Goal: Information Seeking & Learning: Learn about a topic

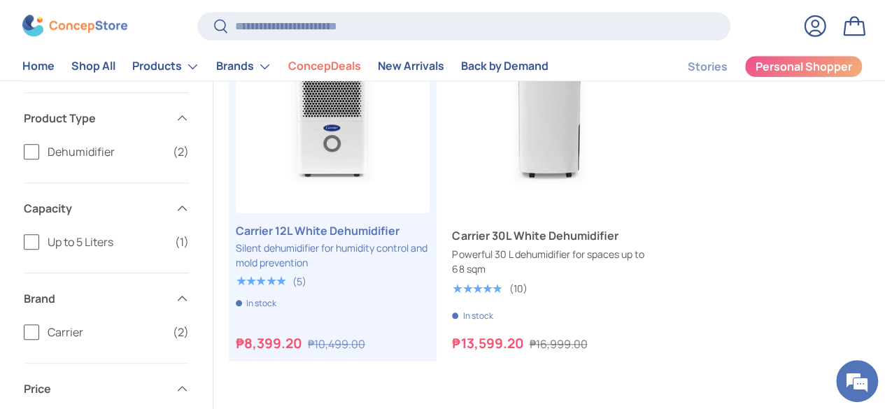
scroll to position [420, 0]
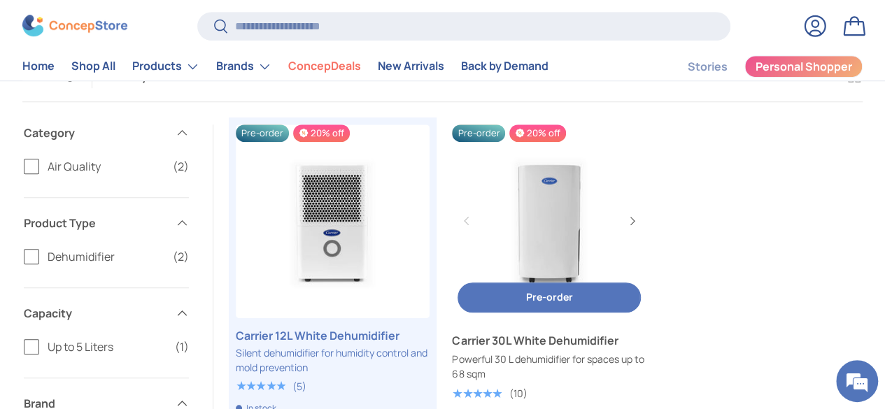
click at [580, 206] on link "Carrier 30L White Dehumidifier" at bounding box center [549, 221] width 194 height 194
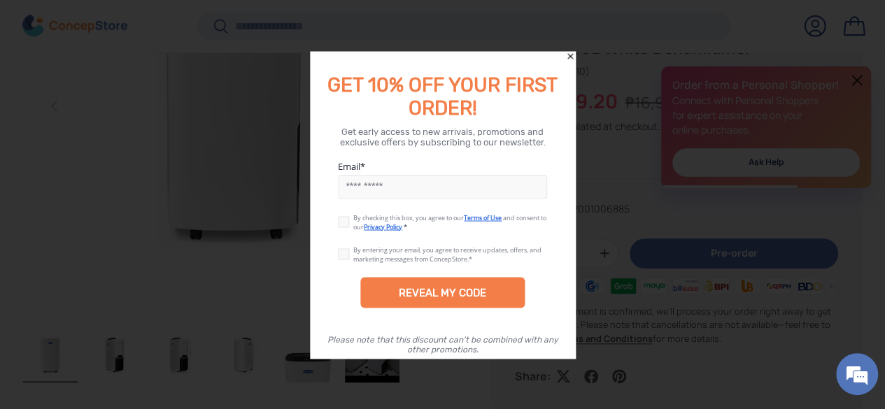
click at [564, 49] on div at bounding box center [442, 204] width 885 height 409
click at [571, 51] on div at bounding box center [442, 204] width 885 height 409
click at [571, 57] on icon "Close" at bounding box center [570, 56] width 6 height 6
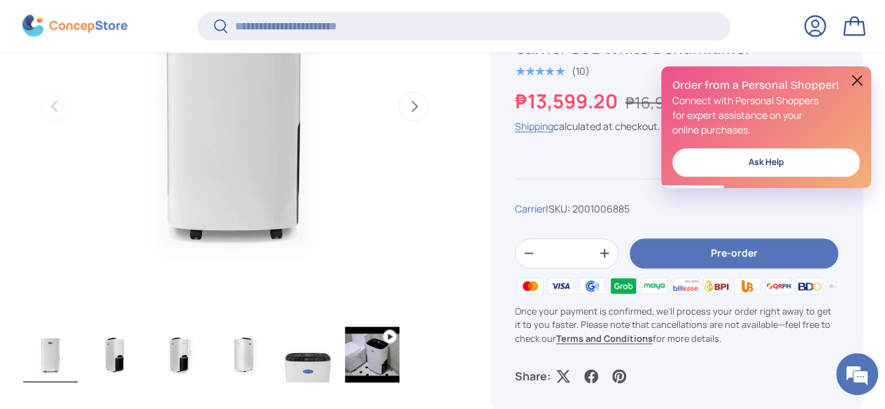
click at [855, 73] on button at bounding box center [856, 80] width 17 height 17
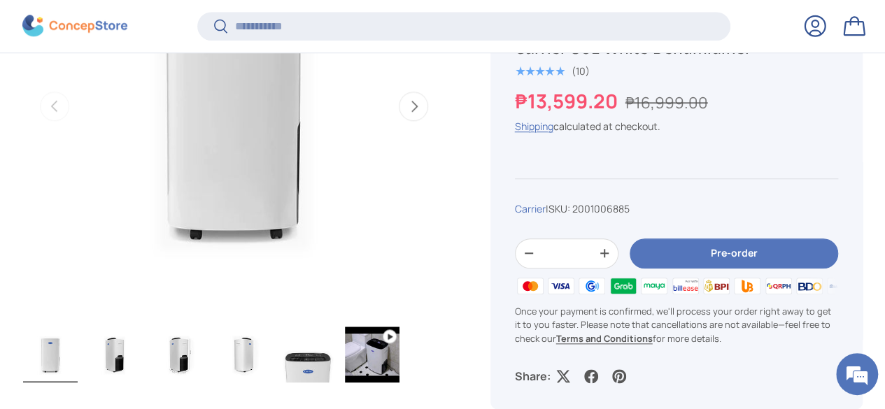
click at [76, 23] on img at bounding box center [74, 26] width 105 height 22
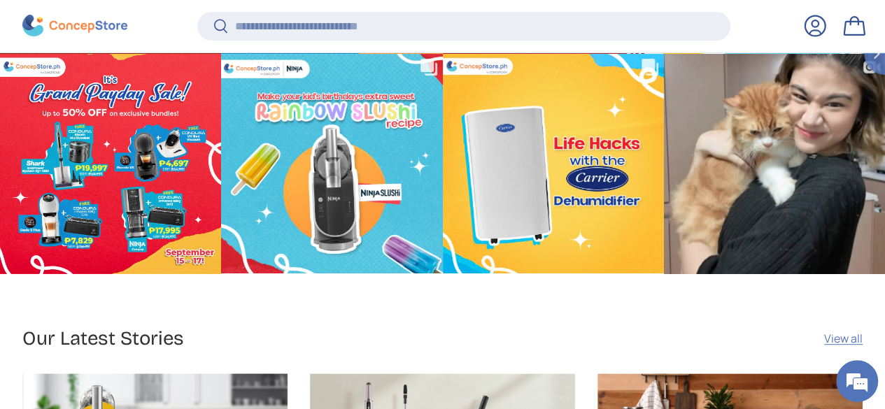
click at [93, 19] on img at bounding box center [74, 26] width 105 height 22
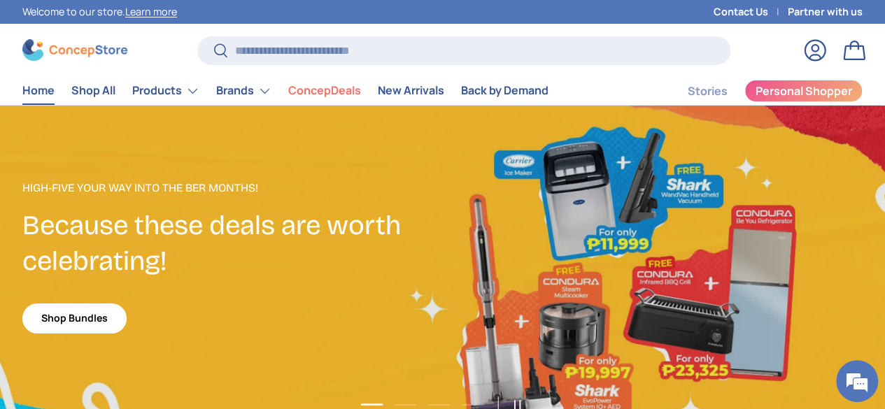
click at [713, 10] on link "Contact Us" at bounding box center [750, 11] width 74 height 15
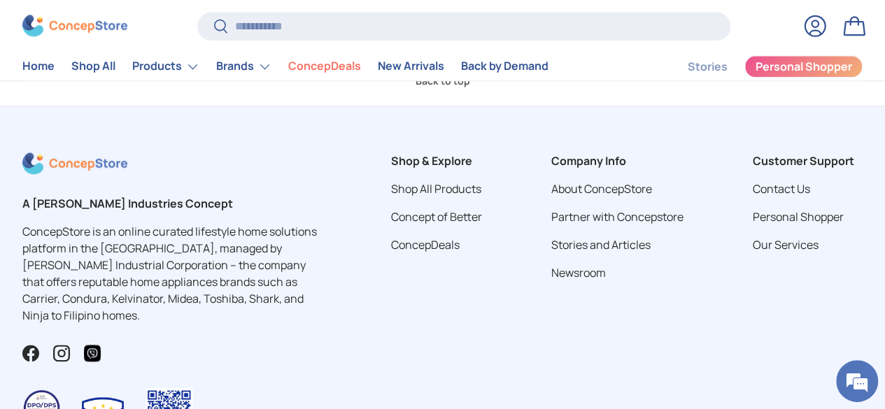
scroll to position [629, 0]
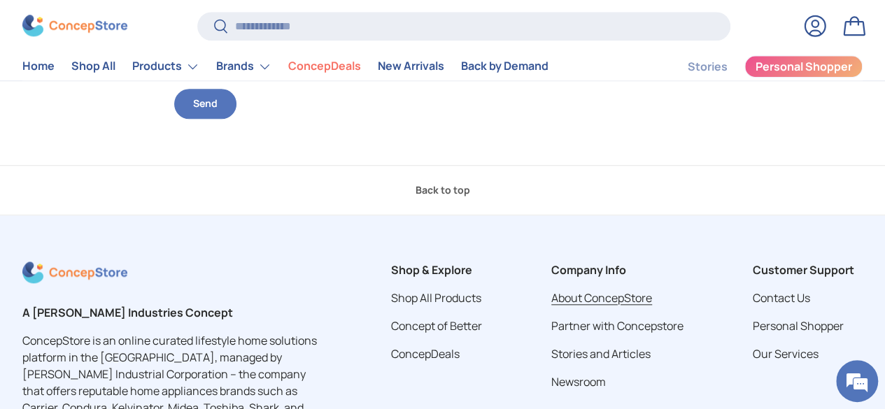
click at [586, 294] on link "About ConcepStore" at bounding box center [601, 297] width 101 height 15
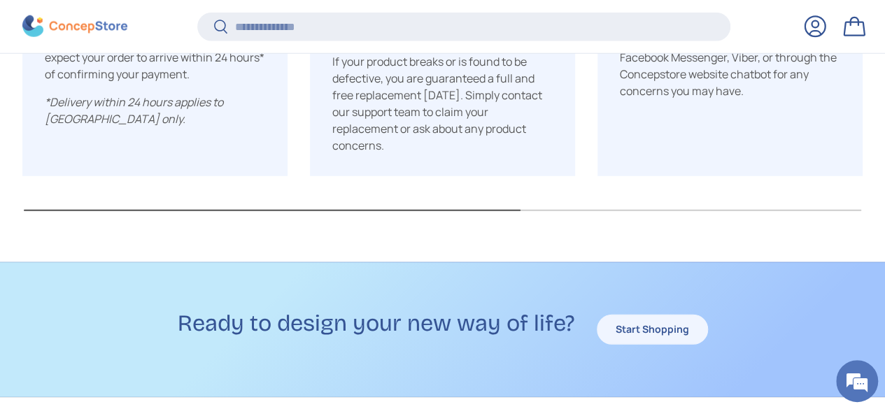
scroll to position [2039, 0]
